Goal: Understand process/instructions: Learn how to perform a task or action

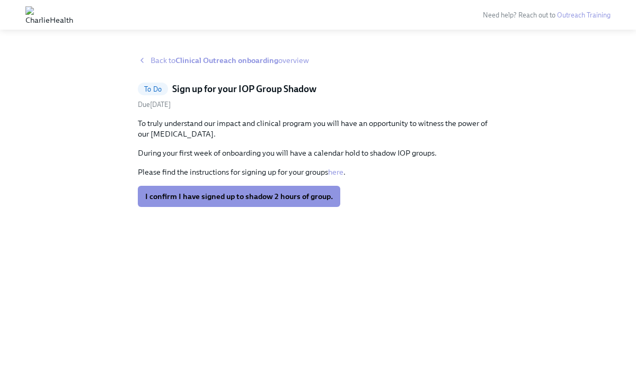
click at [232, 63] on strong "Clinical Outreach onboarding" at bounding box center [226, 61] width 103 height 10
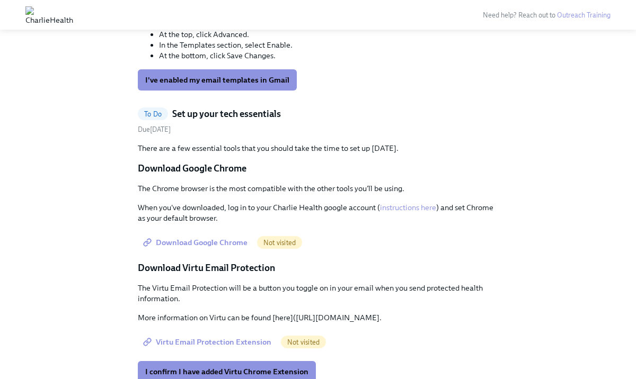
scroll to position [601, 0]
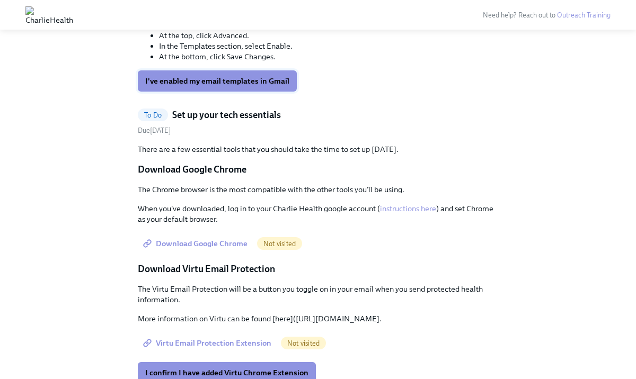
click at [221, 86] on span "I've enabled my email templates in Gmail" at bounding box center [217, 81] width 144 height 11
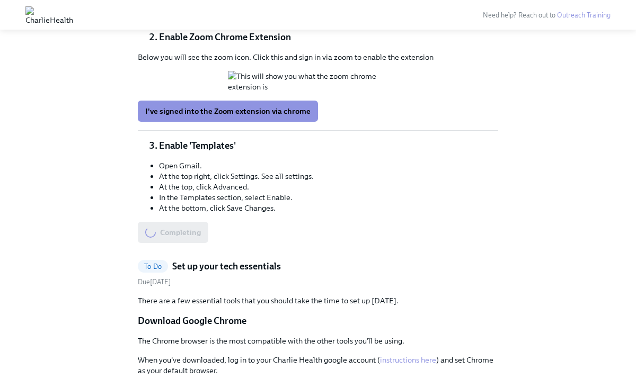
scroll to position [441, 0]
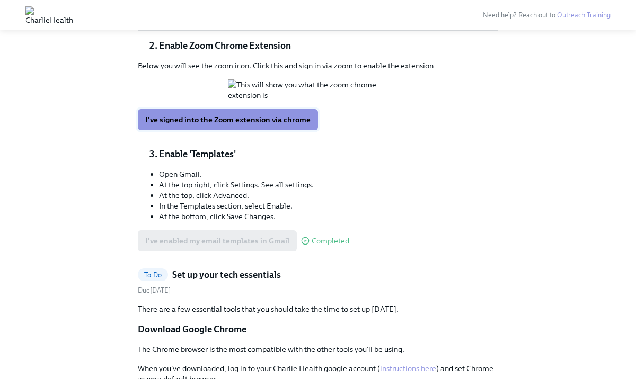
click at [271, 125] on span "I've signed into the Zoom extension via chrome" at bounding box center [227, 119] width 165 height 11
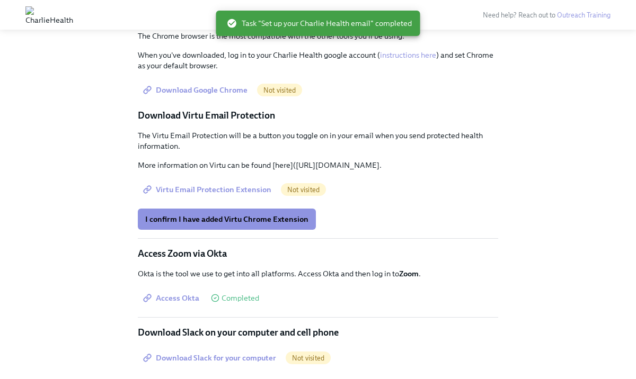
scroll to position [397, 0]
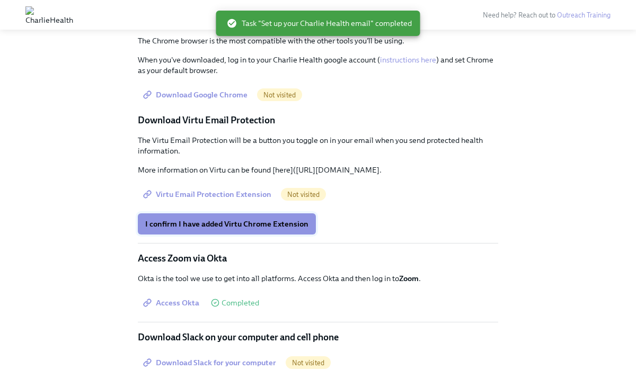
click at [271, 229] on span "I confirm I have added Virtu Chrome Extension" at bounding box center [226, 224] width 163 height 11
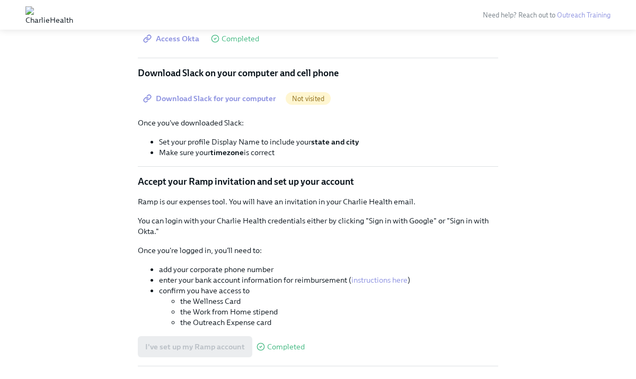
scroll to position [661, 0]
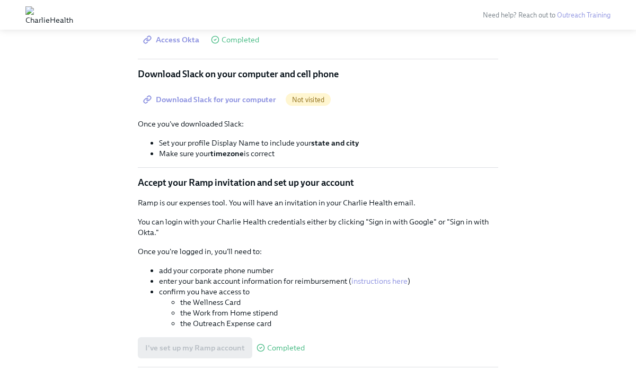
click at [213, 105] on span "Download Slack for your computer" at bounding box center [210, 99] width 131 height 11
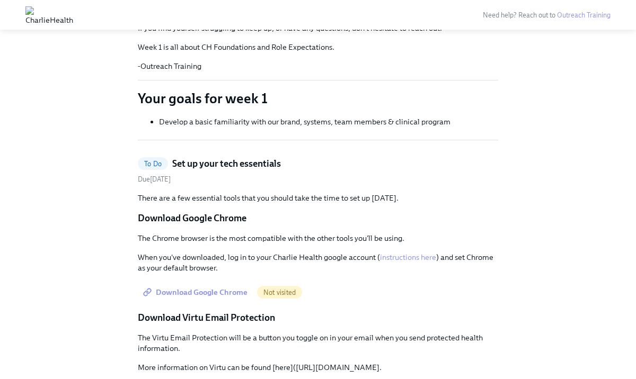
scroll to position [210, 0]
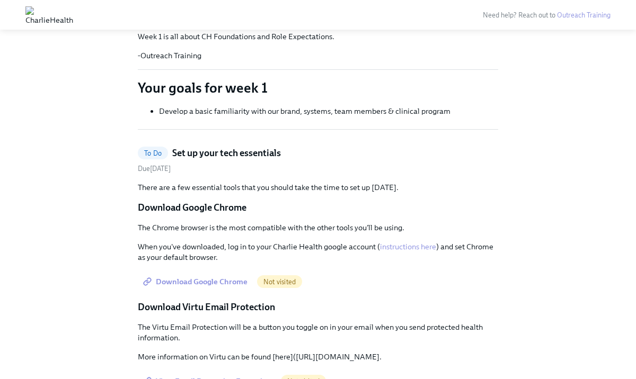
click at [213, 280] on span "Download Google Chrome" at bounding box center [196, 282] width 102 height 11
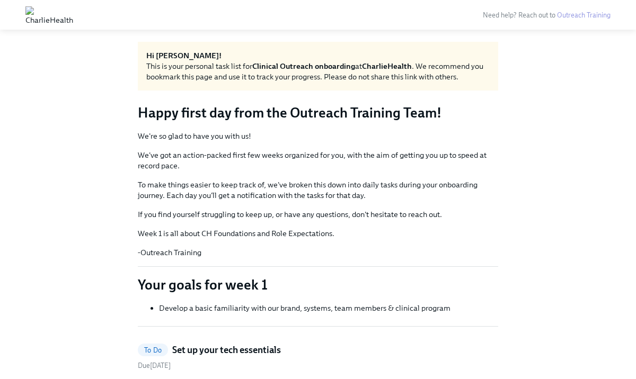
scroll to position [0, 0]
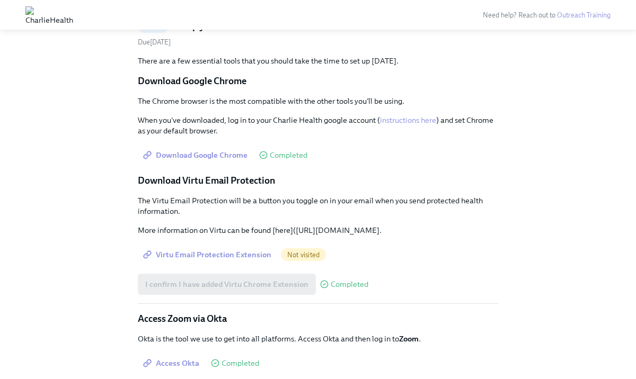
scroll to position [343, 0]
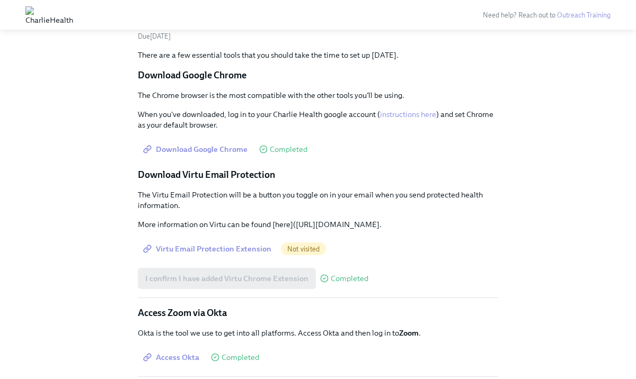
click at [244, 254] on span "Virtu Email Protection Extension" at bounding box center [208, 249] width 126 height 11
click at [232, 254] on span "Virtu Email Protection Extension" at bounding box center [208, 249] width 126 height 11
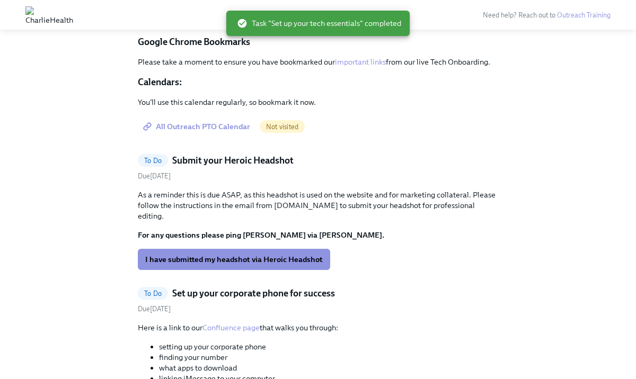
scroll to position [358, 0]
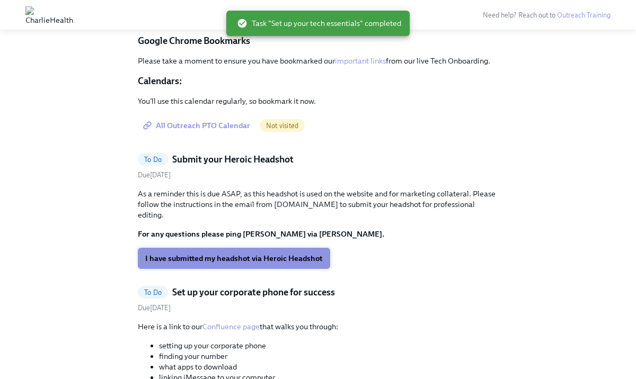
click at [241, 253] on span "I have submitted my headshot via Heroic Headshot" at bounding box center [233, 258] width 177 height 11
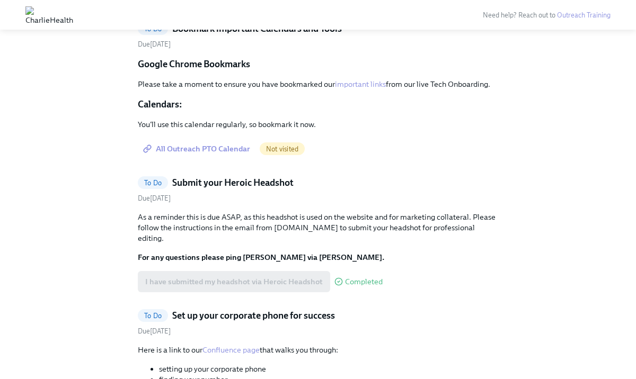
scroll to position [330, 0]
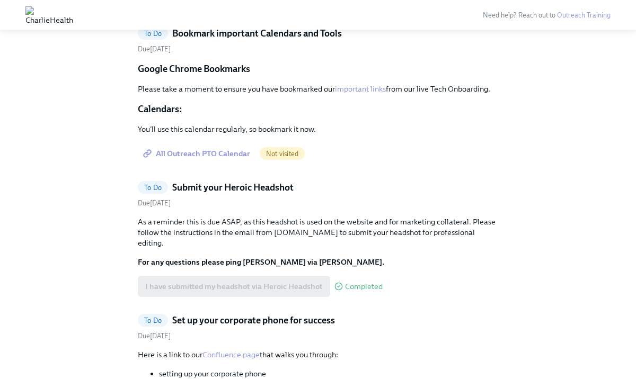
click at [209, 149] on span "All Outreach PTO Calendar" at bounding box center [197, 153] width 105 height 11
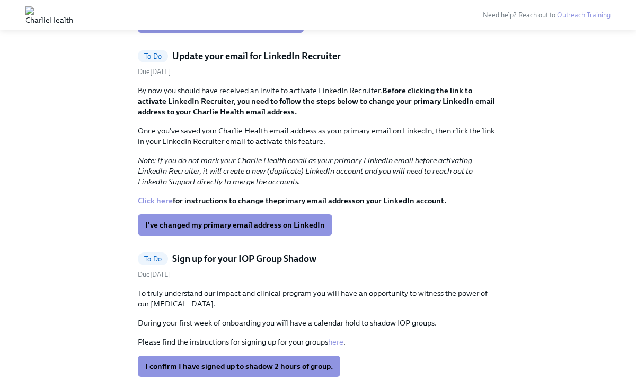
scroll to position [456, 0]
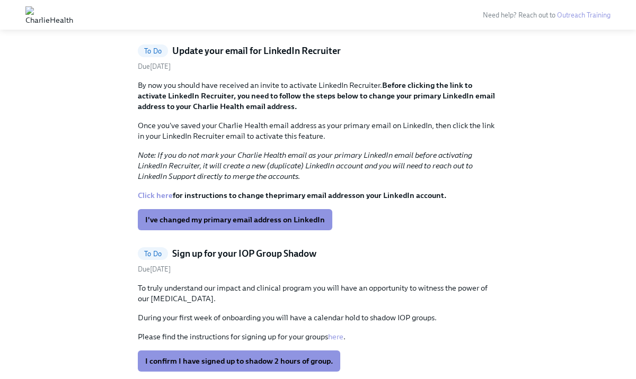
click at [153, 196] on link "Click here" at bounding box center [155, 196] width 35 height 10
click at [203, 219] on span "I've changed my primary email address on LinkedIn" at bounding box center [235, 220] width 180 height 11
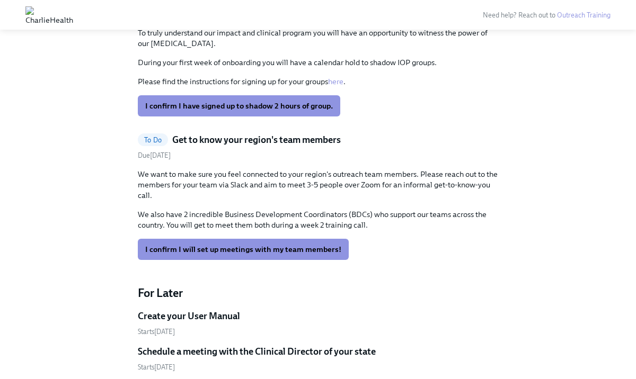
scroll to position [511, 0]
